Goal: Contribute content: Add original content to the website for others to see

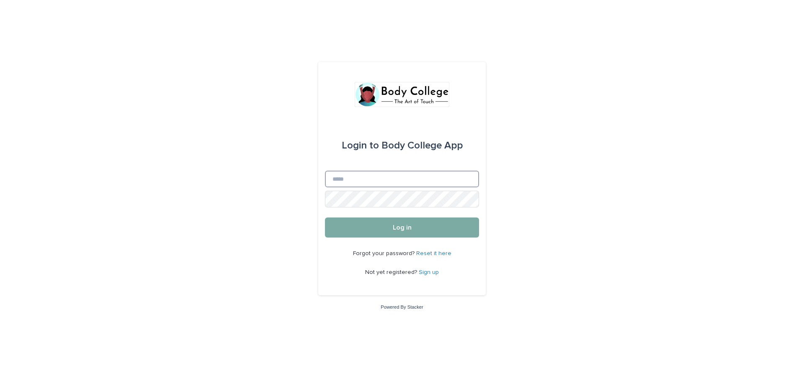
type input "**********"
click at [424, 231] on button "Log in" at bounding box center [402, 228] width 154 height 20
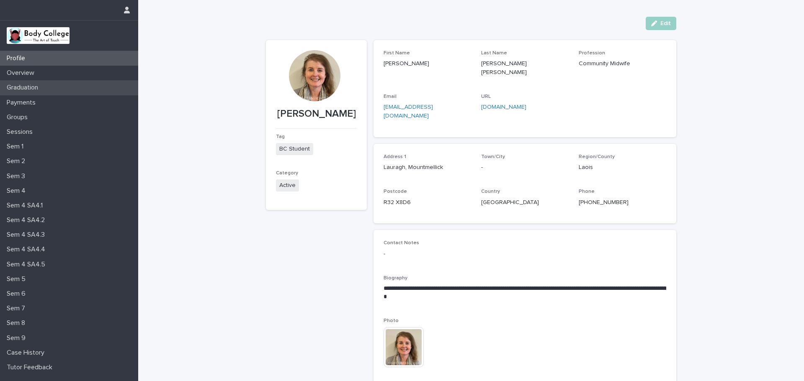
click at [42, 89] on p "Graduation" at bounding box center [23, 88] width 41 height 8
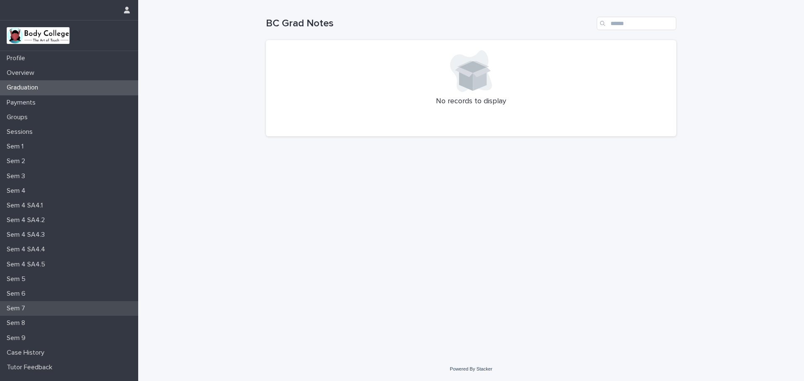
click at [28, 305] on p "Sem 7" at bounding box center [17, 309] width 28 height 8
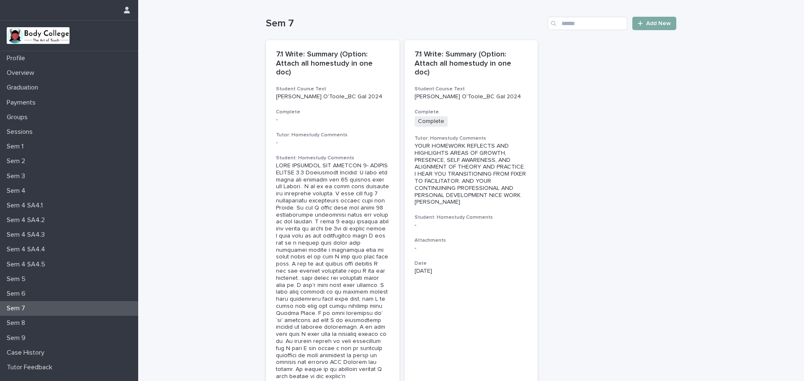
click at [652, 23] on span "Add New" at bounding box center [658, 24] width 25 height 6
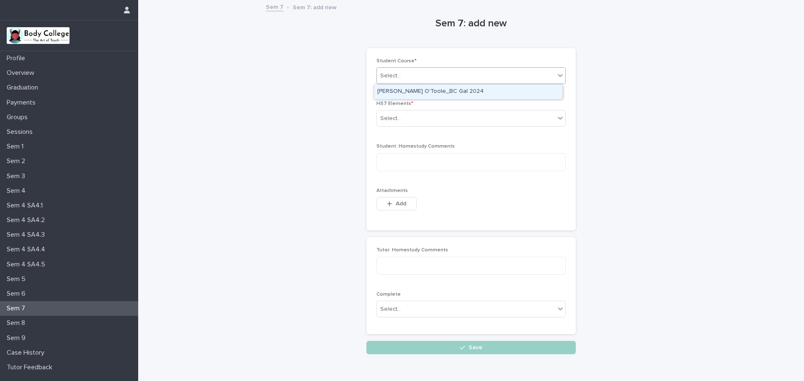
click at [558, 75] on icon at bounding box center [560, 75] width 8 height 8
click at [542, 90] on div "Brenda Campion O'Toole_BC Gal 2024" at bounding box center [468, 92] width 188 height 15
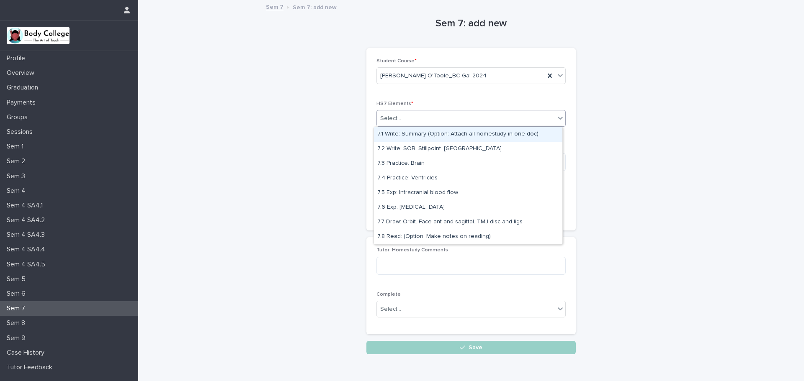
click at [556, 116] on icon at bounding box center [560, 118] width 8 height 8
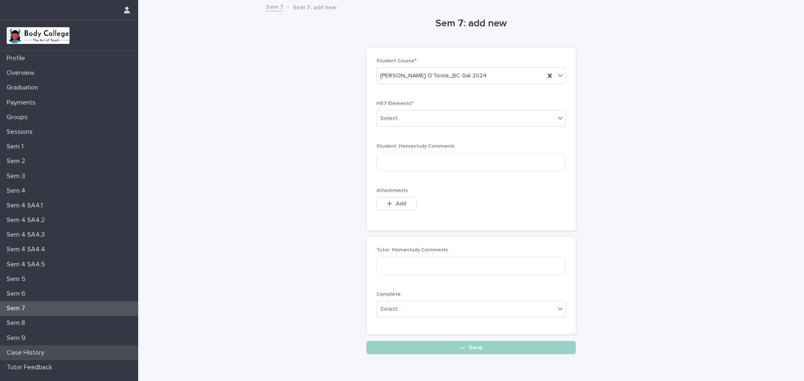
click at [51, 352] on div "Case History" at bounding box center [69, 353] width 138 height 15
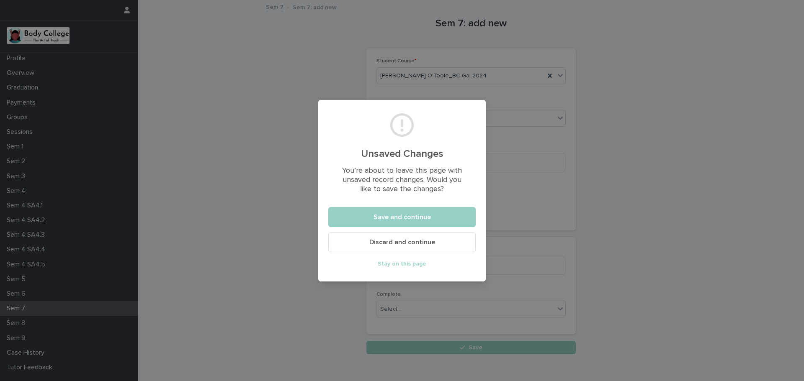
click at [763, 154] on div "Unsaved Changes You’re about to leave this page with unsaved record changes. Wo…" at bounding box center [402, 190] width 804 height 381
click at [410, 244] on span "Discard and continue" at bounding box center [402, 242] width 66 height 7
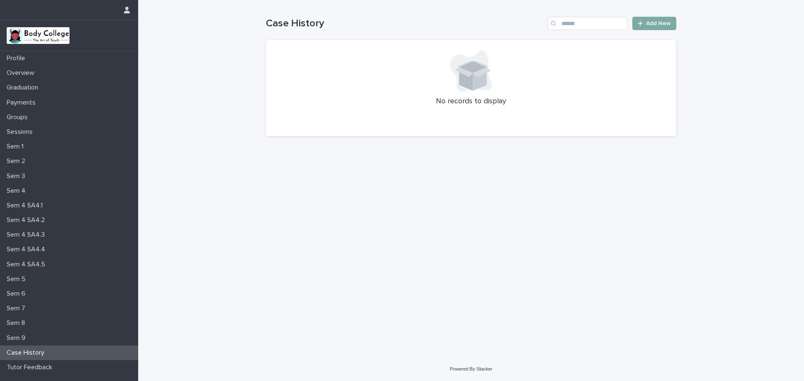
click at [659, 22] on span "Add New" at bounding box center [658, 24] width 25 height 6
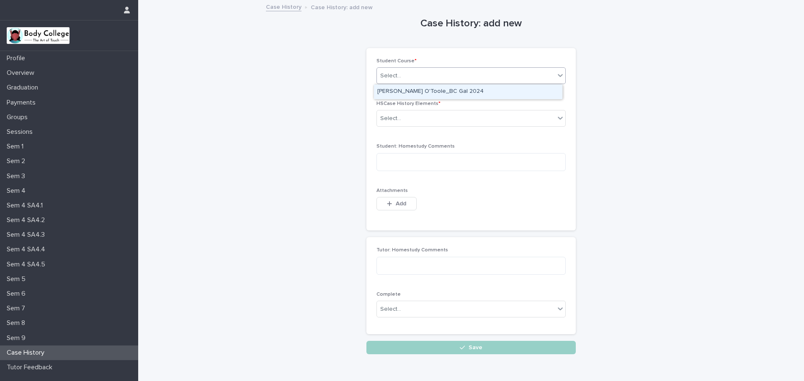
click at [558, 75] on icon at bounding box center [560, 75] width 5 height 3
click at [537, 91] on div "Brenda Campion O'Toole_BC Gal 2024" at bounding box center [468, 92] width 188 height 15
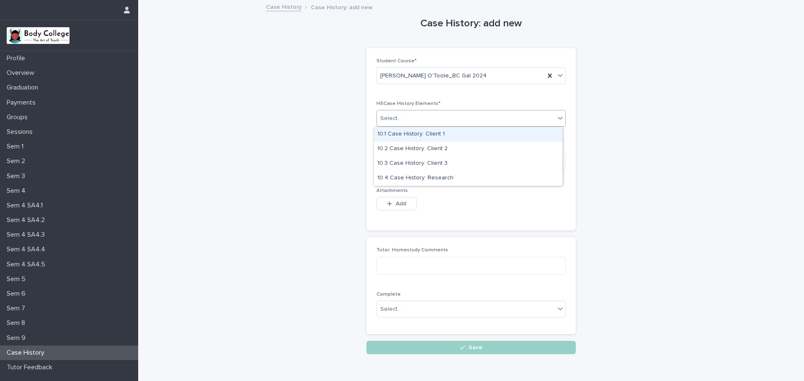
click at [558, 118] on icon at bounding box center [560, 118] width 8 height 8
click at [462, 136] on div "10.1 Case History: Client 1" at bounding box center [468, 134] width 188 height 15
click at [556, 117] on icon at bounding box center [560, 118] width 8 height 8
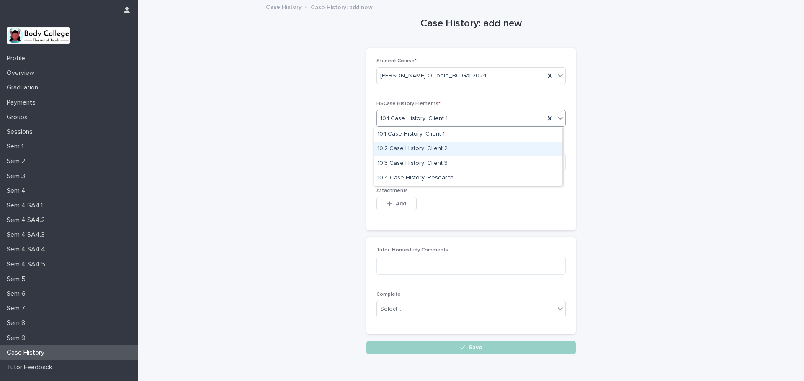
click at [464, 147] on div "10.2 Case History: Client 2" at bounding box center [468, 149] width 188 height 15
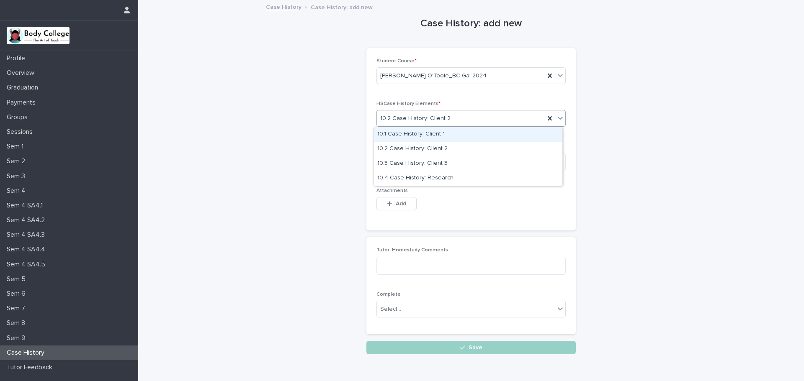
click at [557, 117] on icon at bounding box center [560, 118] width 8 height 8
click at [441, 134] on div "10.1 Case History: Client 1" at bounding box center [468, 134] width 188 height 15
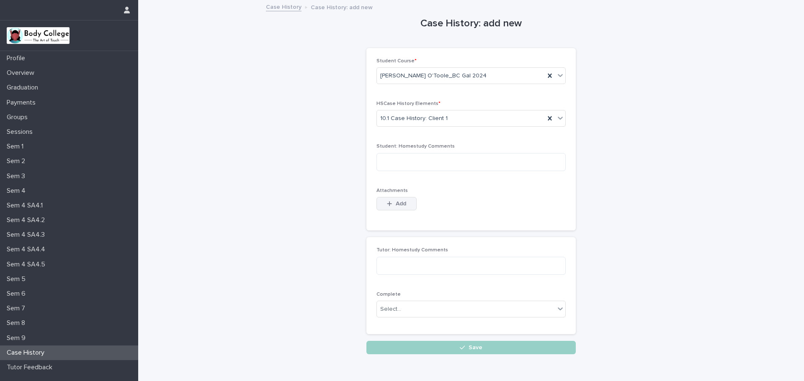
click at [396, 201] on span "Add" at bounding box center [401, 204] width 10 height 6
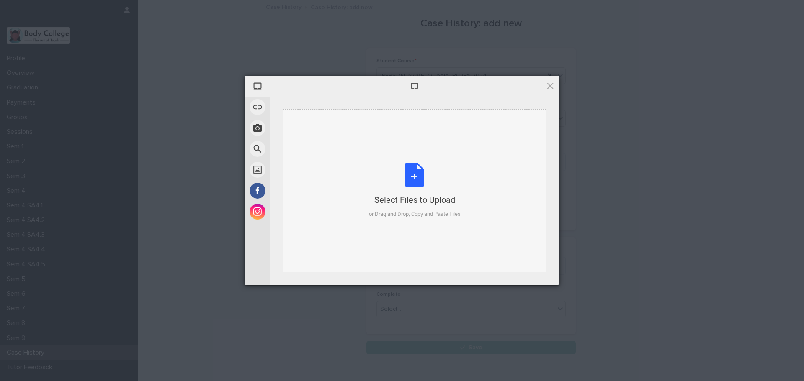
click at [412, 176] on div "Select Files to Upload or Drag and Drop, Copy and Paste Files" at bounding box center [415, 191] width 92 height 56
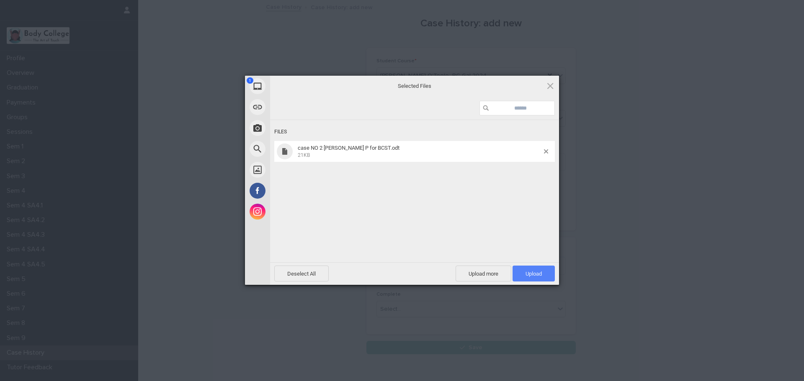
click at [525, 272] on span "Upload 1" at bounding box center [533, 274] width 16 height 6
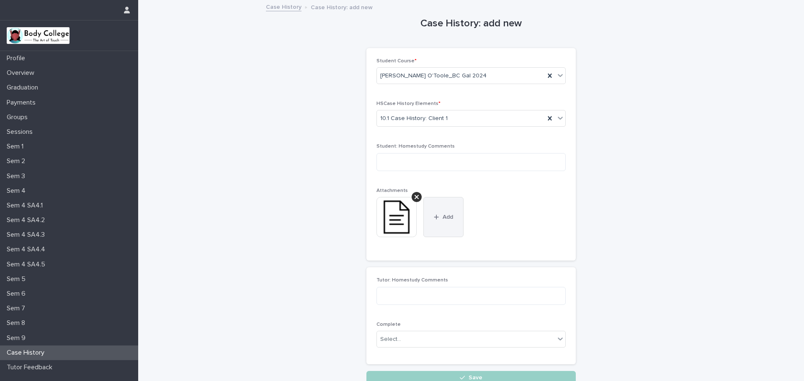
click at [444, 216] on span "Add" at bounding box center [447, 217] width 10 height 6
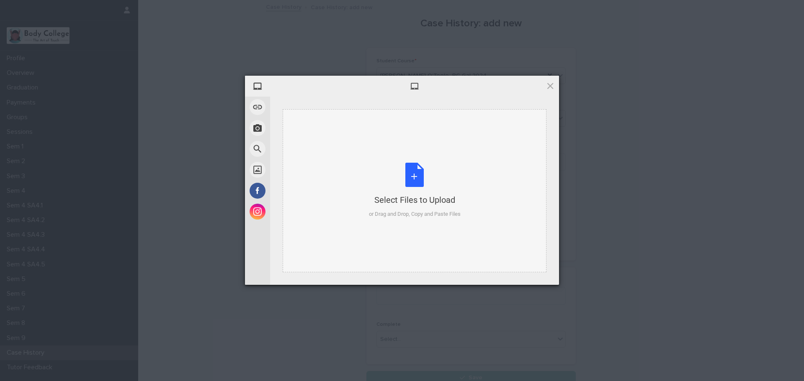
click at [416, 171] on div "Select Files to Upload or Drag and Drop, Copy and Paste Files" at bounding box center [415, 191] width 92 height 56
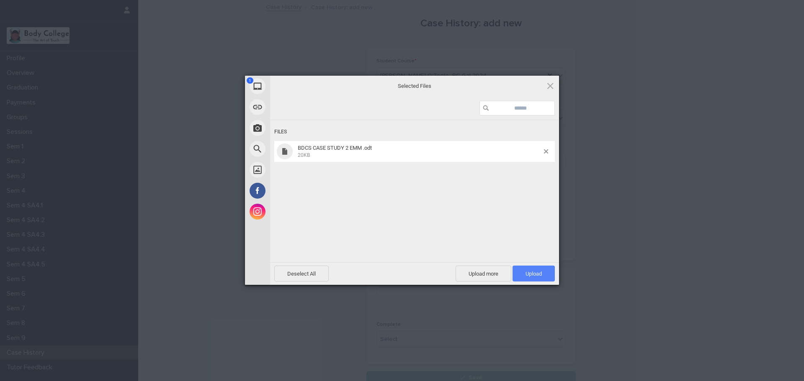
click at [530, 274] on span "Upload 1" at bounding box center [533, 274] width 16 height 6
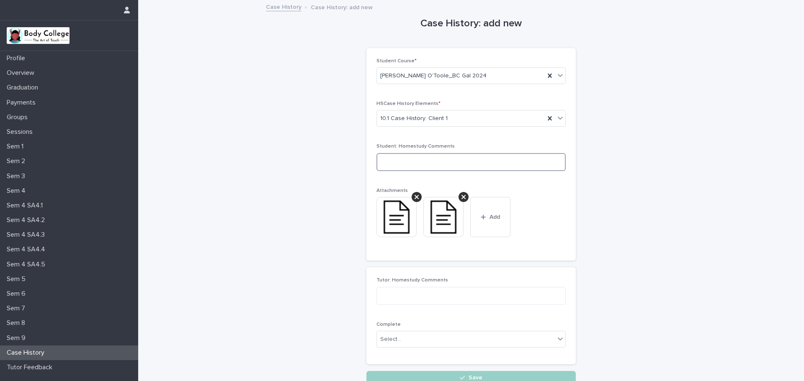
click at [380, 161] on textarea at bounding box center [470, 162] width 189 height 18
click at [440, 164] on textarea "**********" at bounding box center [470, 162] width 189 height 18
type textarea "**********"
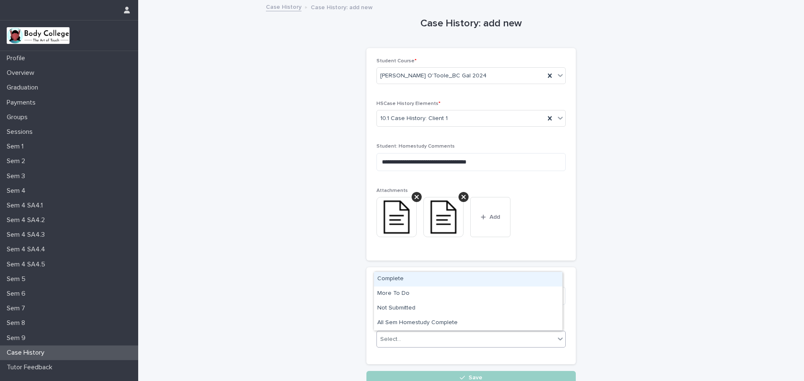
click at [558, 339] on icon at bounding box center [560, 339] width 5 height 3
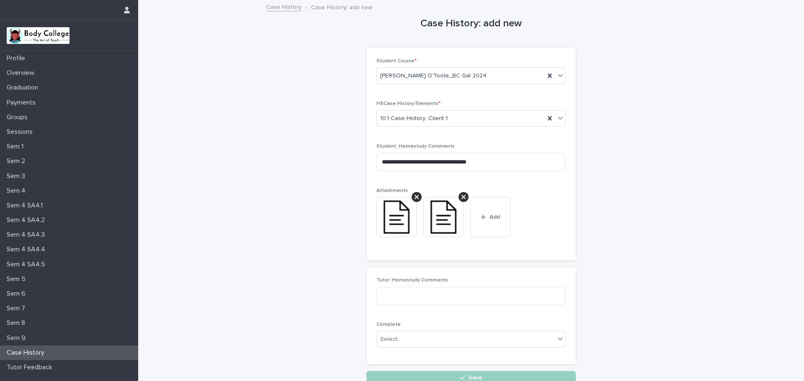
click at [561, 184] on div "**********" at bounding box center [470, 154] width 189 height 193
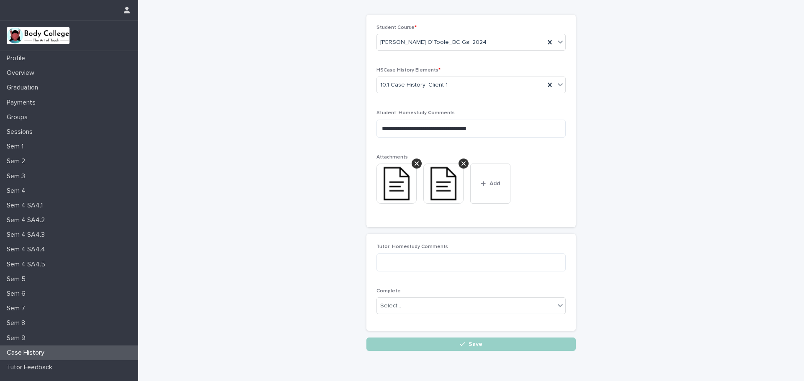
scroll to position [56, 0]
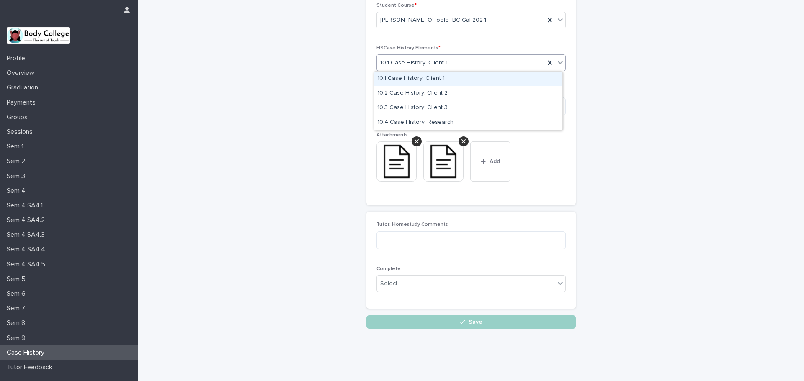
click at [556, 60] on icon at bounding box center [560, 62] width 8 height 8
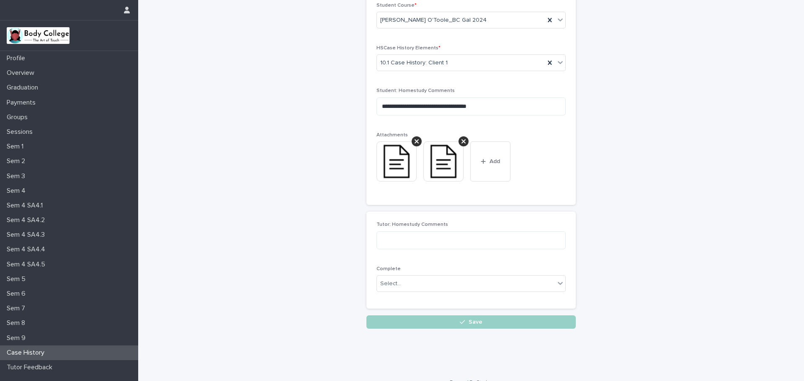
click at [631, 104] on div "**********" at bounding box center [471, 137] width 410 height 384
click at [448, 60] on input "text" at bounding box center [448, 62] width 1 height 7
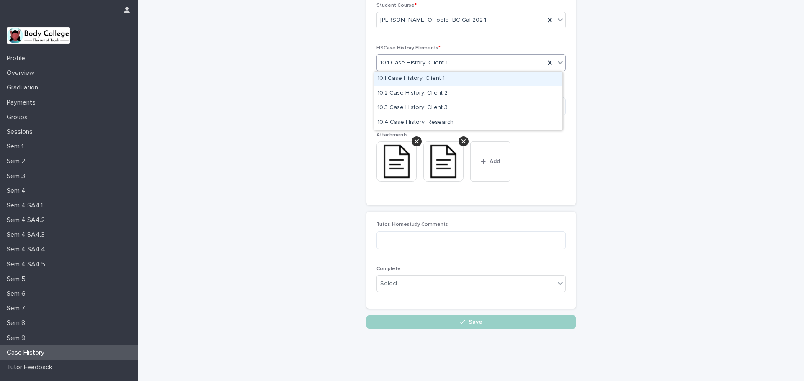
type input "*"
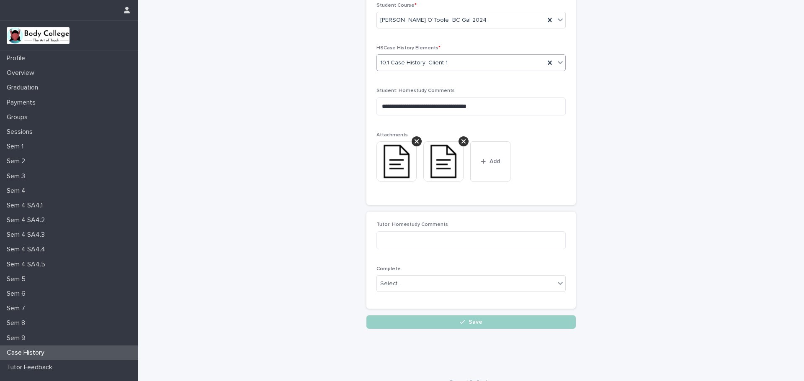
click at [450, 60] on div "10.1 Case History: Client 1" at bounding box center [461, 63] width 168 height 14
click at [475, 321] on span "Save" at bounding box center [475, 322] width 14 height 6
click at [475, 321] on div "Loading... Saving…" at bounding box center [470, 163] width 209 height 332
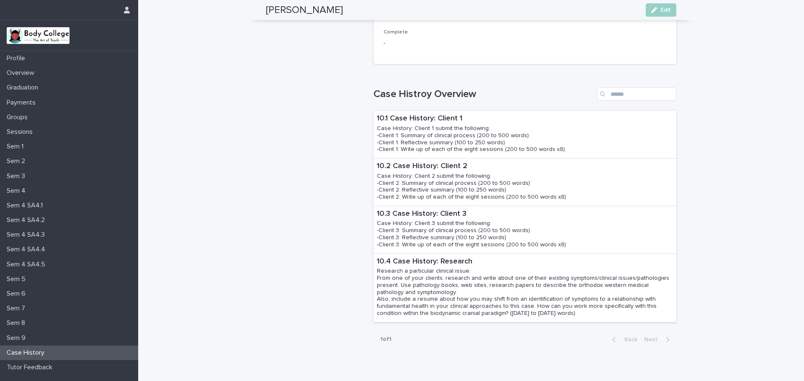
scroll to position [385, 0]
click at [127, 8] on icon "button" at bounding box center [127, 10] width 6 height 7
click at [92, 33] on p "Log Out" at bounding box center [102, 35] width 53 height 14
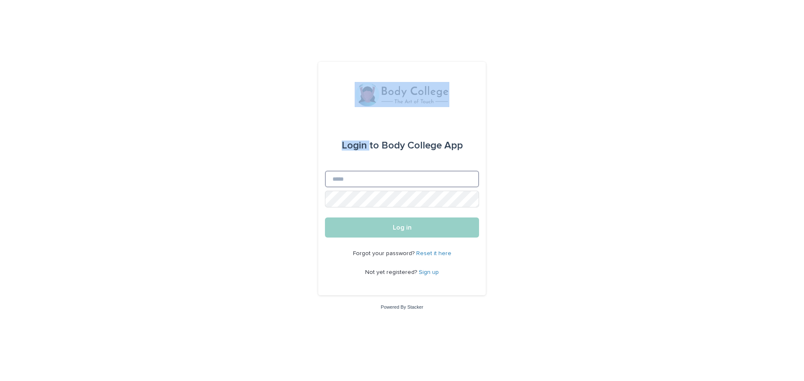
type input "**********"
click at [567, 176] on div "**********" at bounding box center [402, 190] width 804 height 381
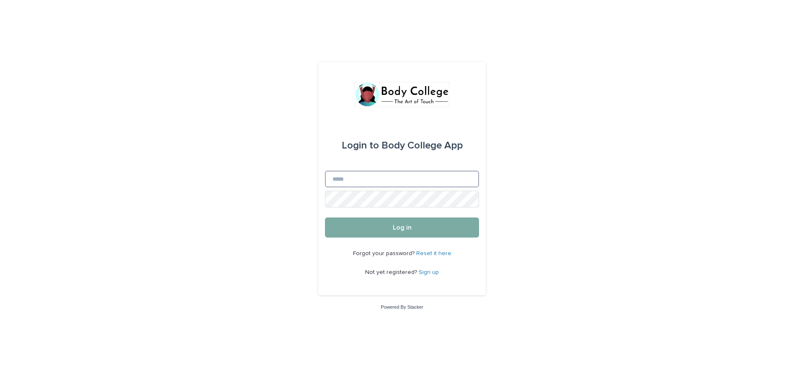
type input "**********"
click at [417, 229] on button "Log in" at bounding box center [402, 228] width 154 height 20
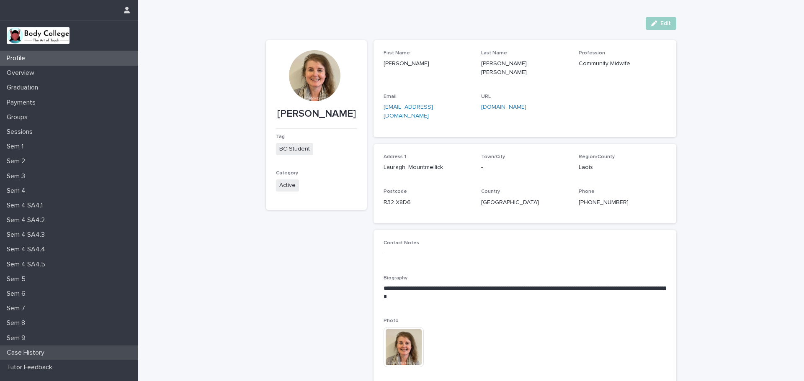
click at [44, 352] on p "Case History" at bounding box center [27, 353] width 48 height 8
